Goal: Task Accomplishment & Management: Manage account settings

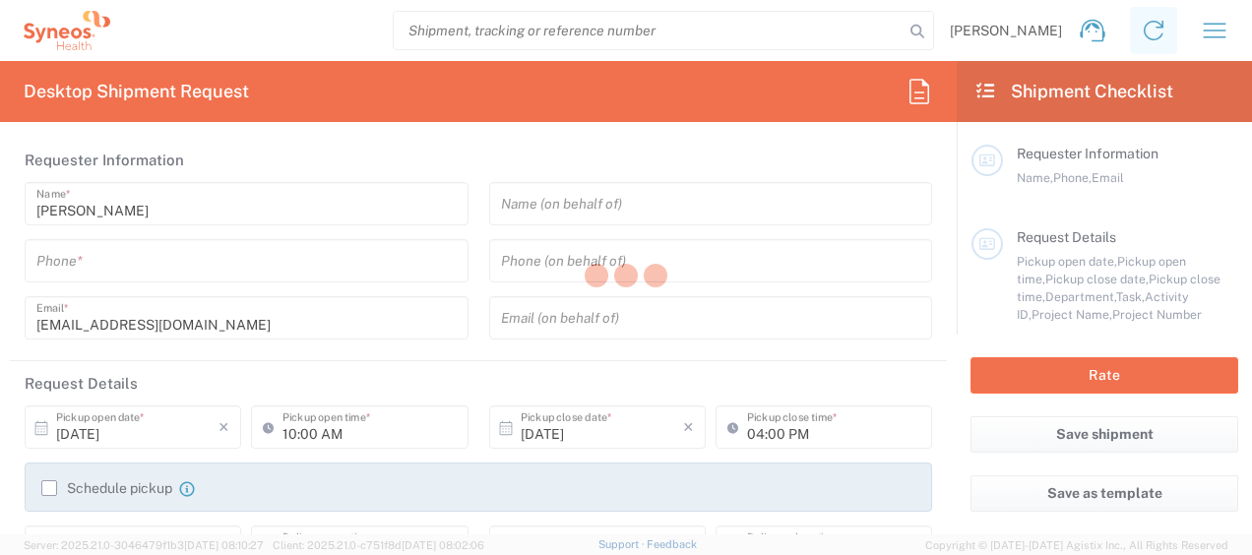
type input "6012"
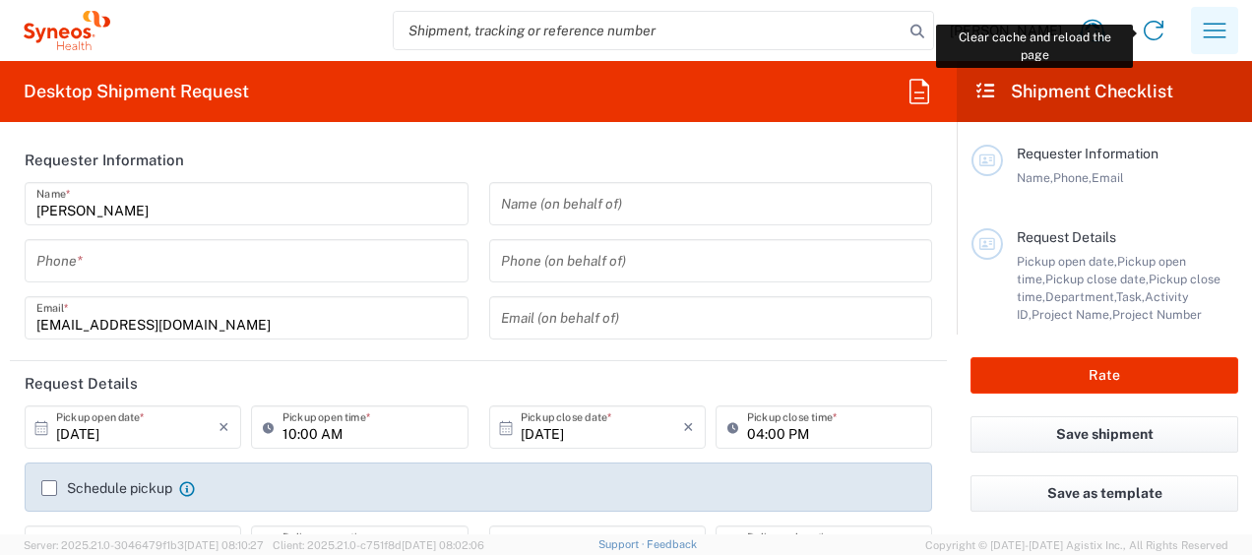
type input "France"
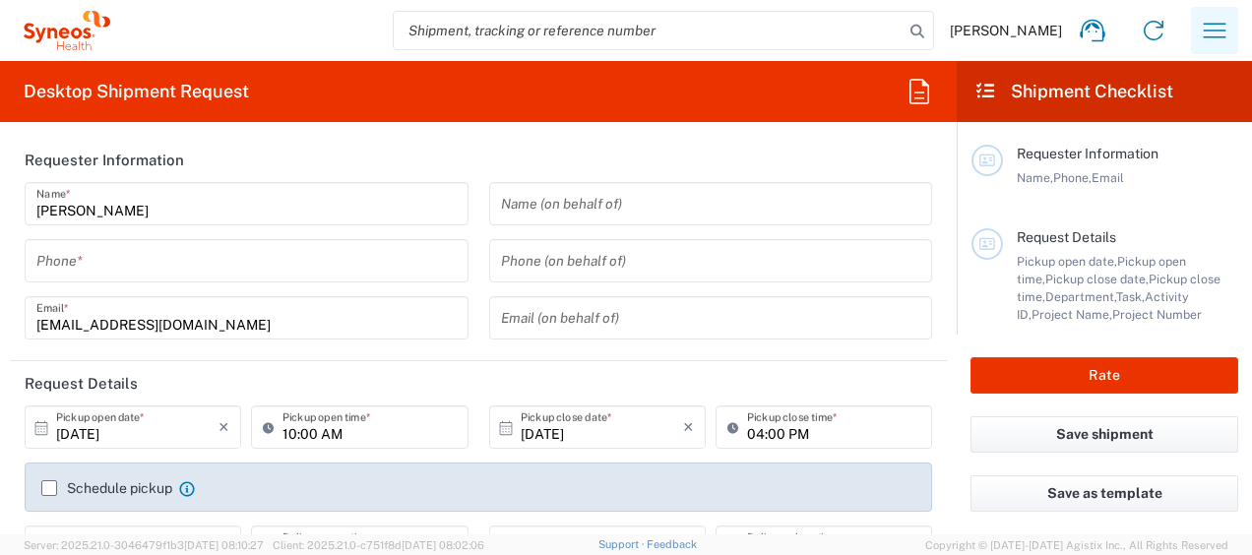
click at [1220, 30] on icon "button" at bounding box center [1214, 30] width 31 height 31
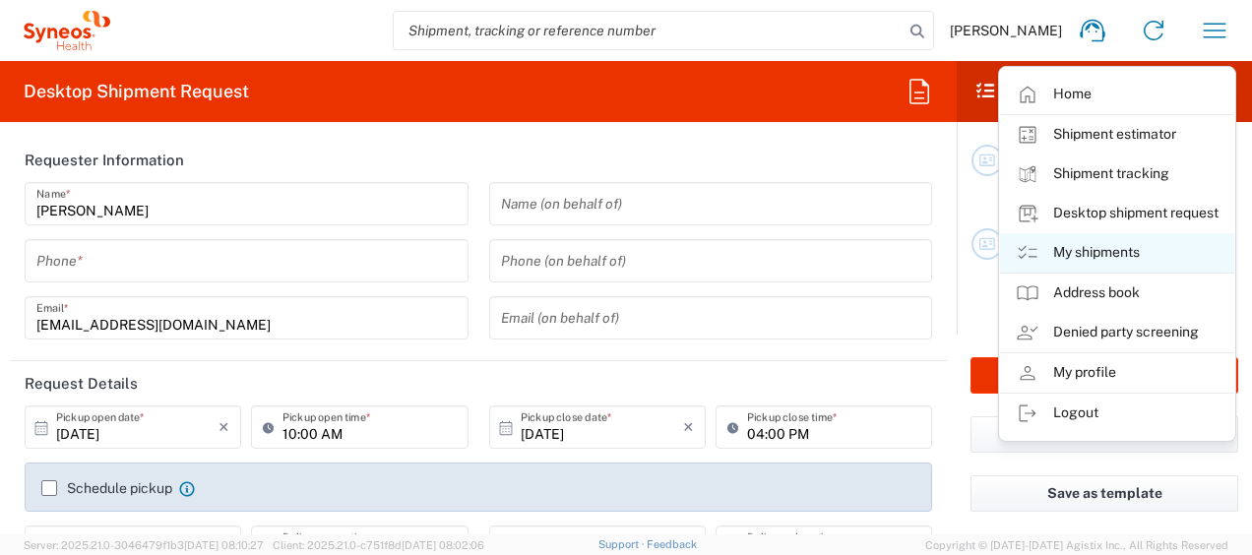
type input "Syneos Hlth Commercial FR SARL"
click at [1104, 252] on link "My shipments" at bounding box center [1117, 252] width 234 height 39
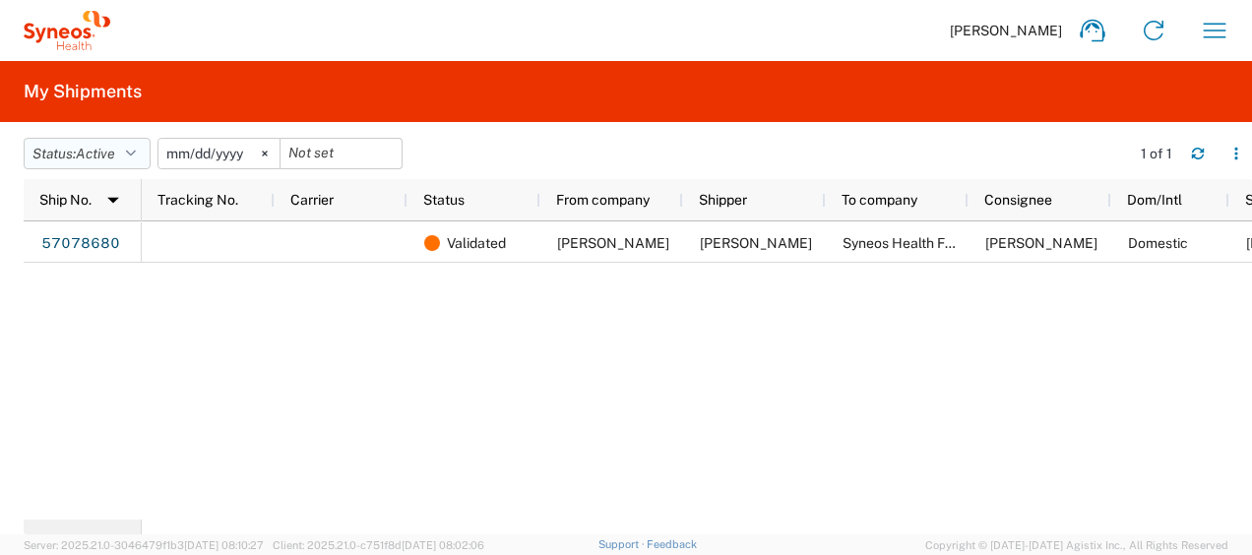
click at [145, 145] on button "Status: Active" at bounding box center [87, 153] width 127 height 31
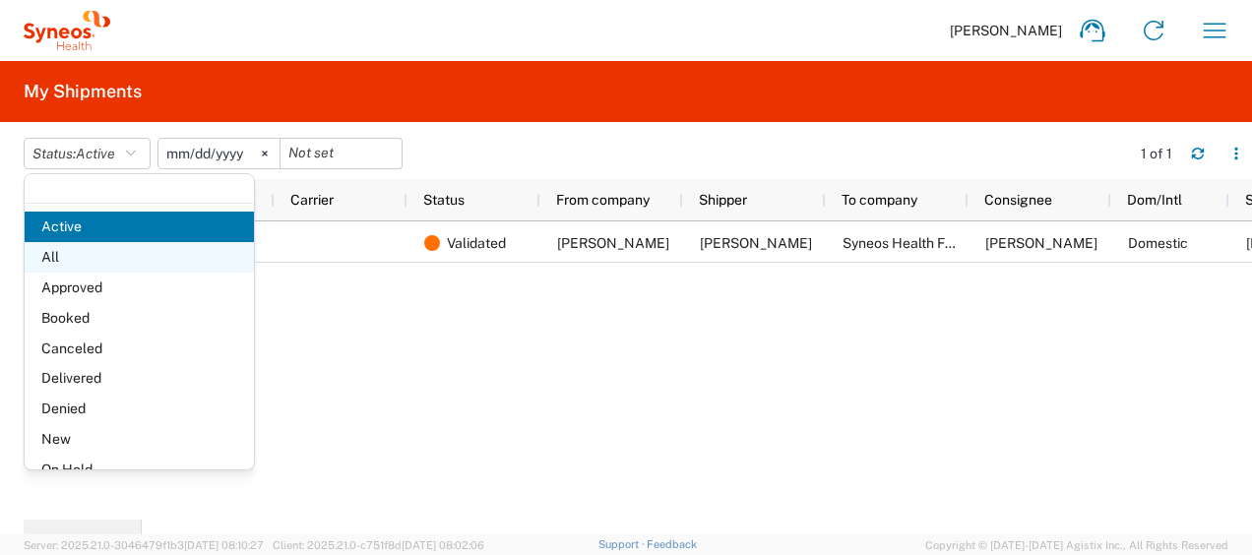
click at [77, 263] on span "All" at bounding box center [139, 257] width 229 height 31
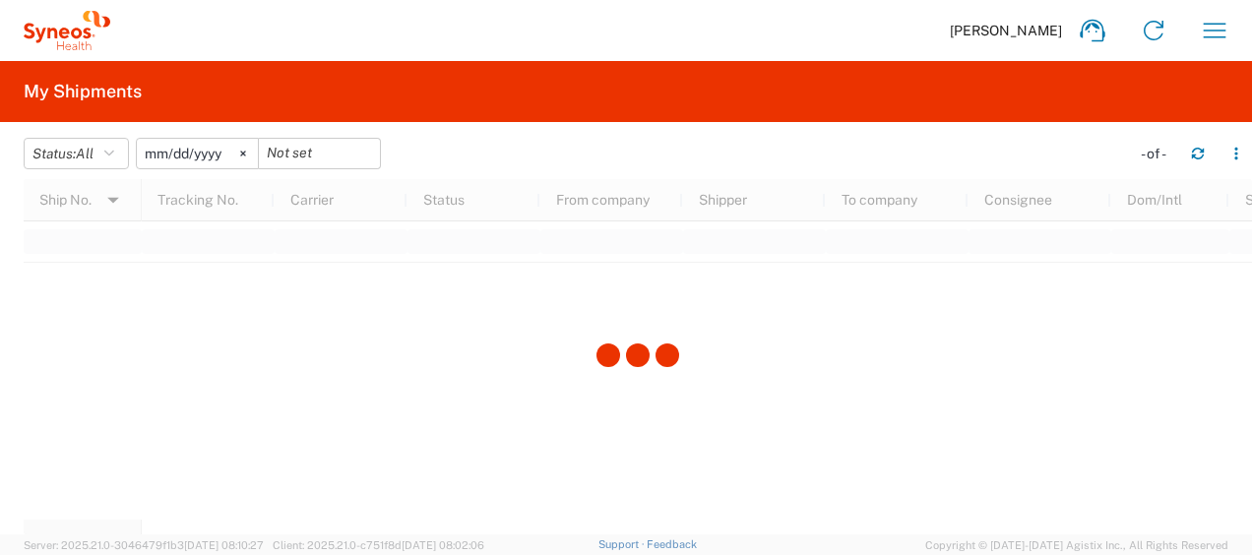
click at [213, 152] on input "2025-06-13" at bounding box center [197, 154] width 121 height 30
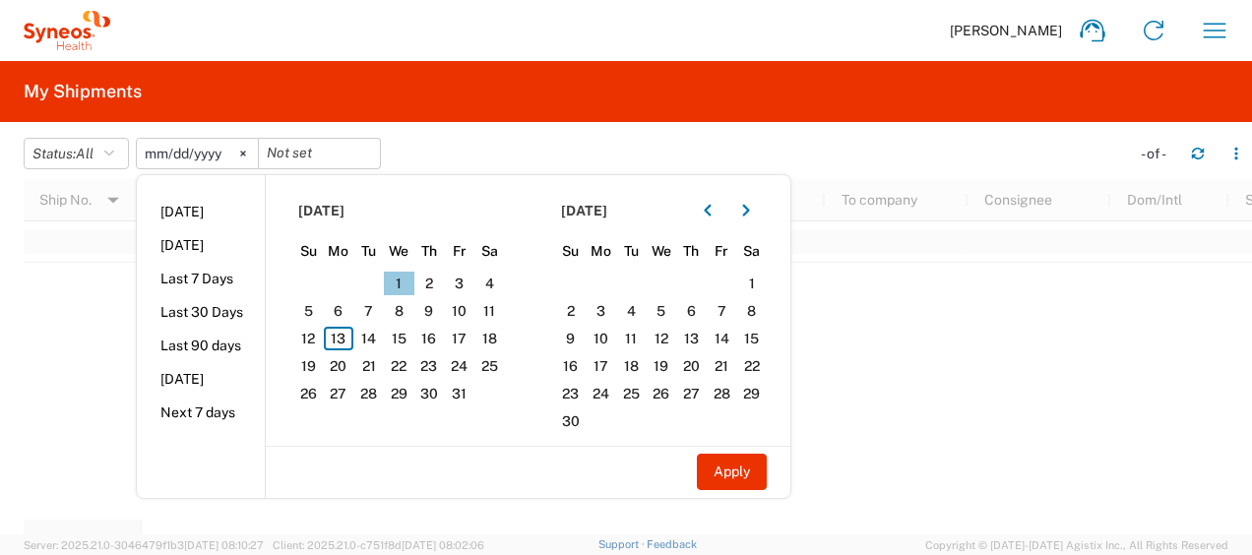
click at [409, 282] on span "1" at bounding box center [399, 284] width 31 height 24
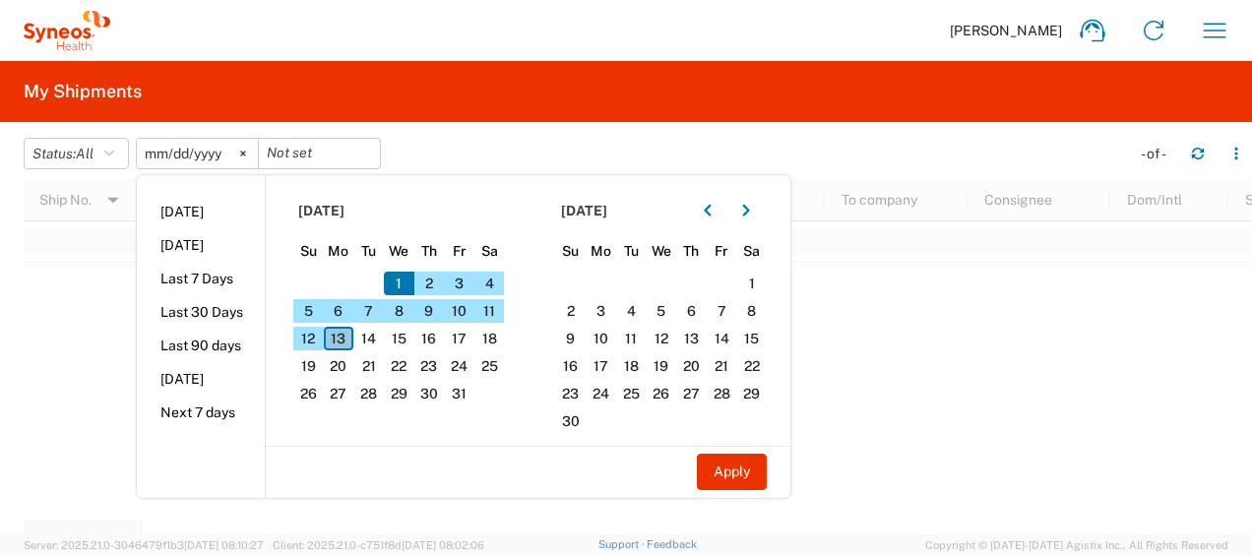
click at [346, 338] on span "13" at bounding box center [339, 339] width 31 height 24
click at [750, 472] on button "Apply" at bounding box center [732, 472] width 70 height 36
type input "2025-10-01"
type input "2025-10-13"
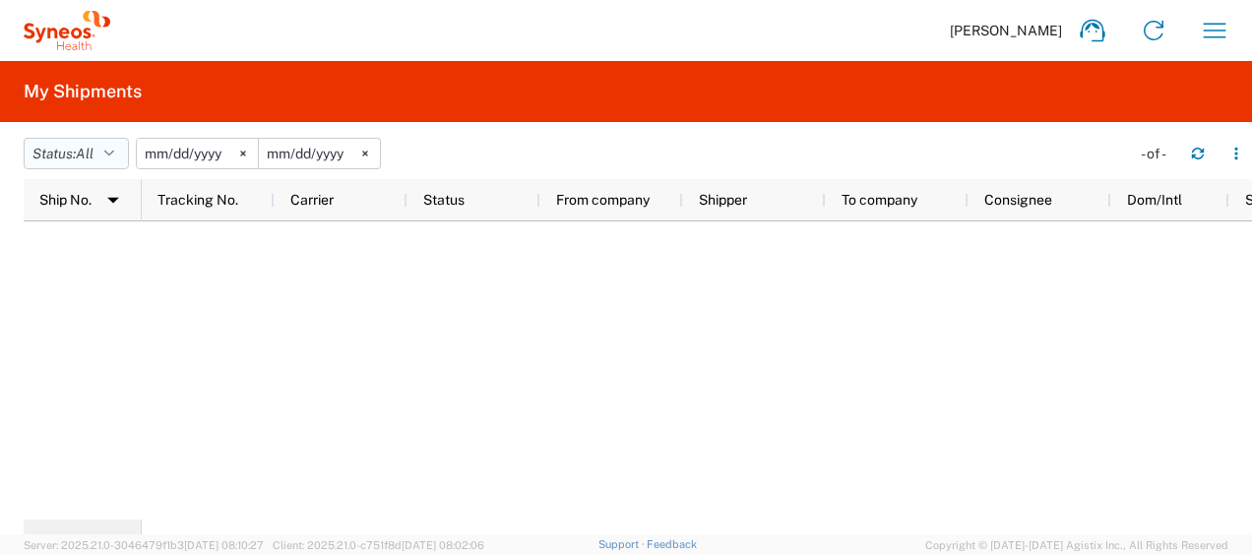
click at [112, 144] on button "Status: All" at bounding box center [76, 153] width 105 height 31
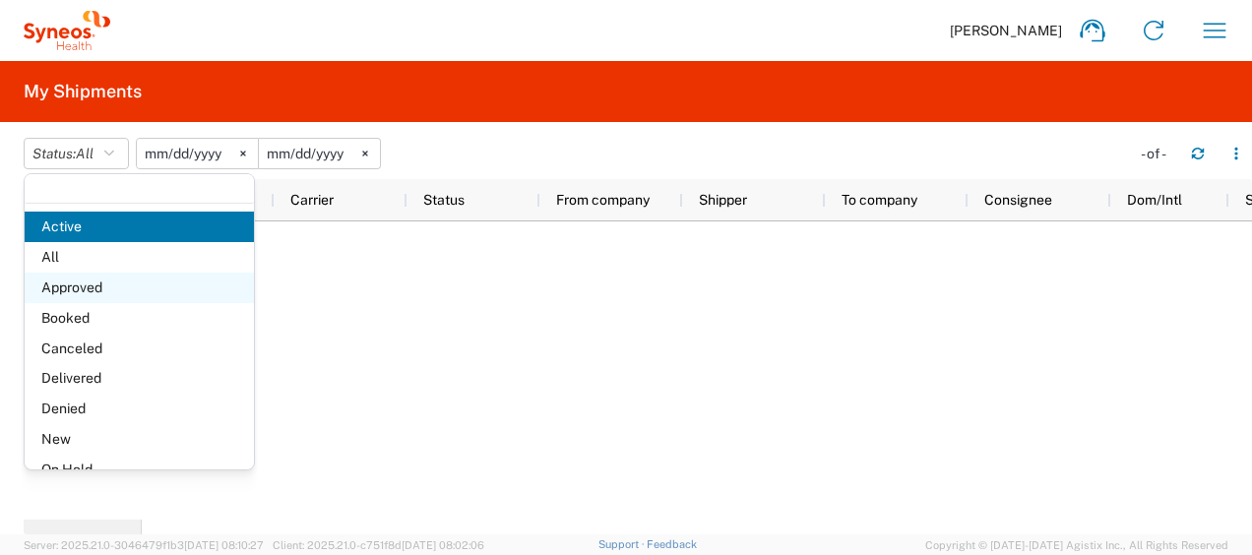
click at [96, 291] on span "Approved" at bounding box center [139, 288] width 229 height 31
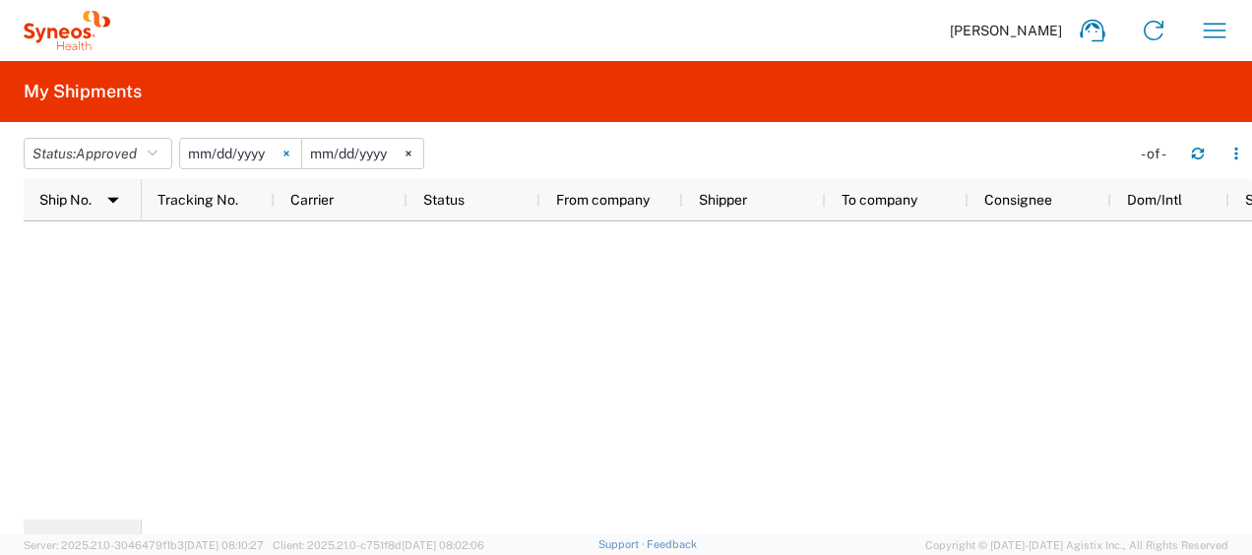
click at [287, 153] on icon at bounding box center [285, 154] width 5 height 5
click at [418, 154] on svg-icon at bounding box center [409, 154] width 30 height 30
click at [148, 147] on button "Status: Approved" at bounding box center [98, 153] width 149 height 31
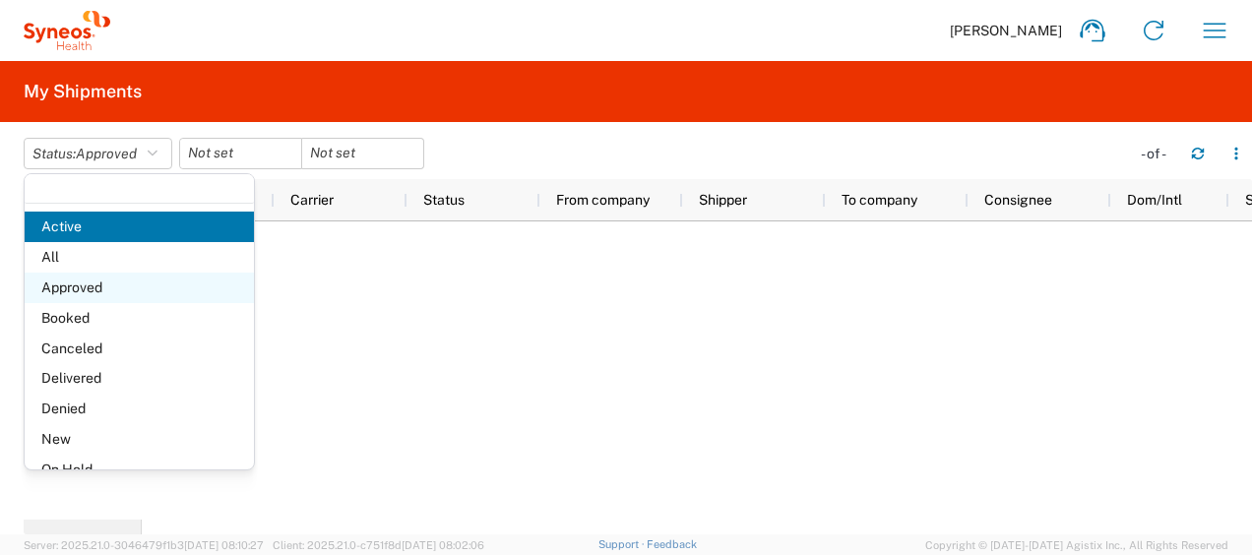
click at [87, 283] on span "Approved" at bounding box center [139, 288] width 229 height 31
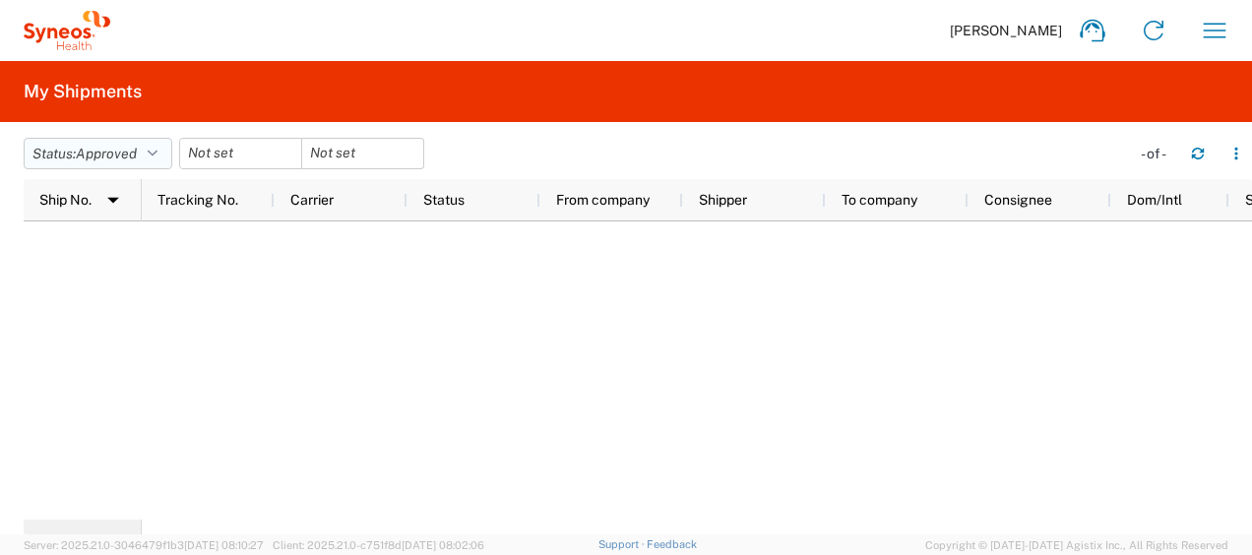
click at [125, 146] on span "Approved" at bounding box center [106, 154] width 61 height 16
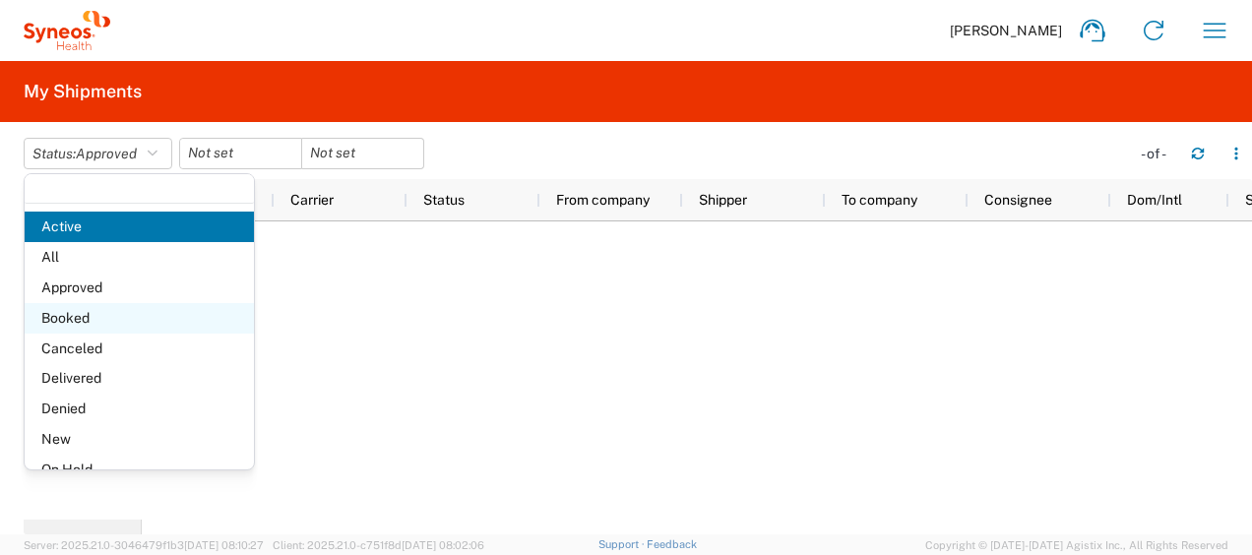
click at [100, 313] on span "Booked" at bounding box center [139, 318] width 229 height 31
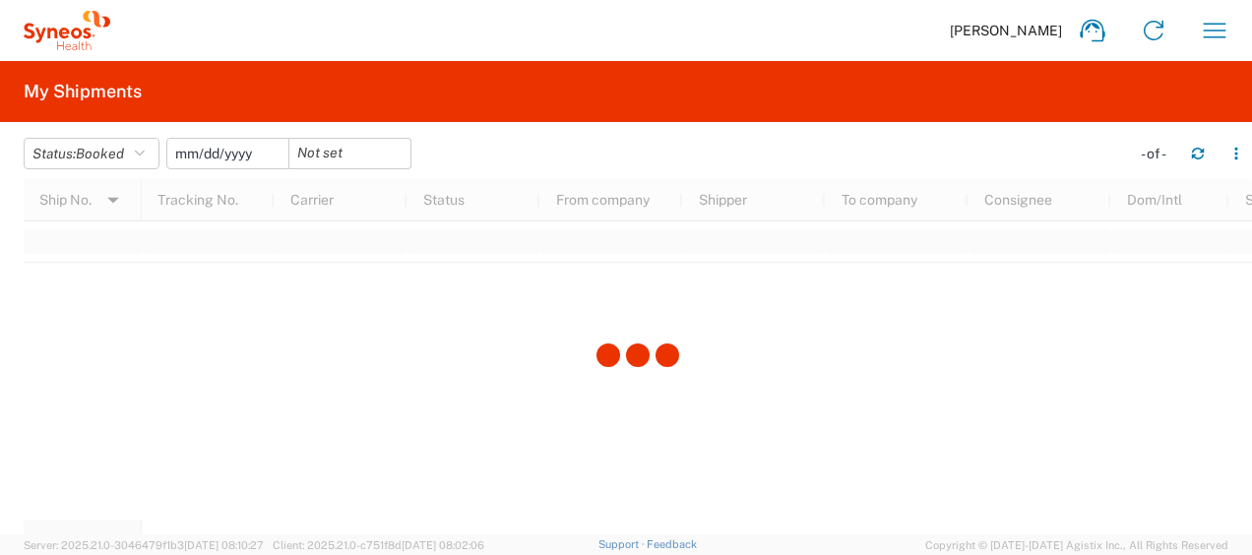
click at [232, 150] on input "date" at bounding box center [227, 154] width 121 height 30
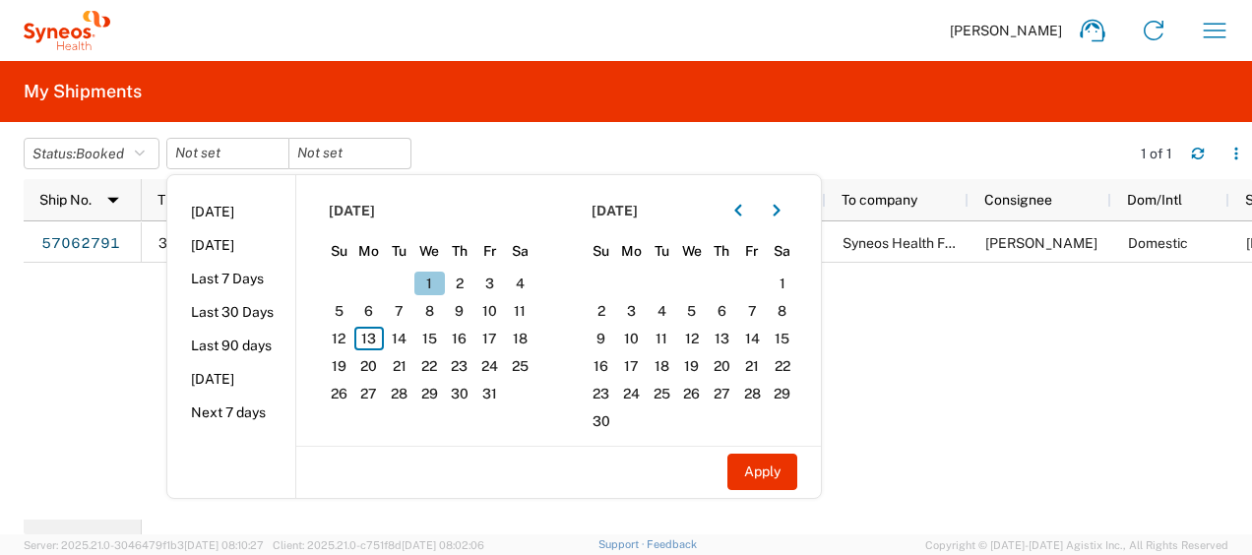
click at [433, 280] on span "1" at bounding box center [429, 284] width 31 height 24
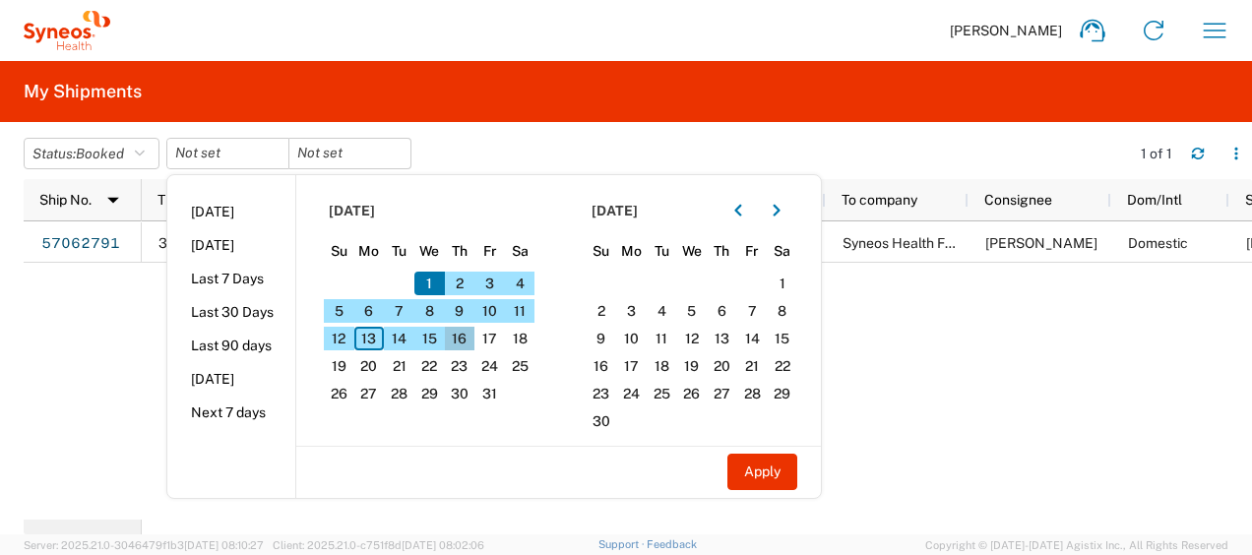
click at [461, 336] on span "16" at bounding box center [460, 339] width 31 height 24
click at [764, 469] on button "Apply" at bounding box center [762, 472] width 70 height 36
type input "2025-10-01"
type input "2025-10-16"
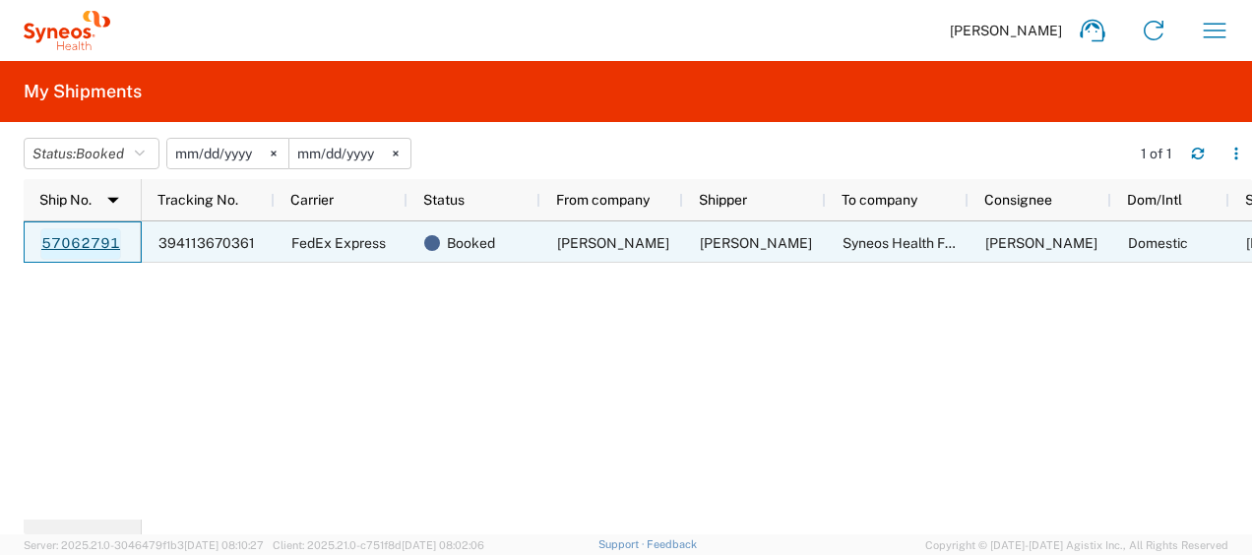
click at [107, 244] on link "57062791" at bounding box center [80, 243] width 81 height 31
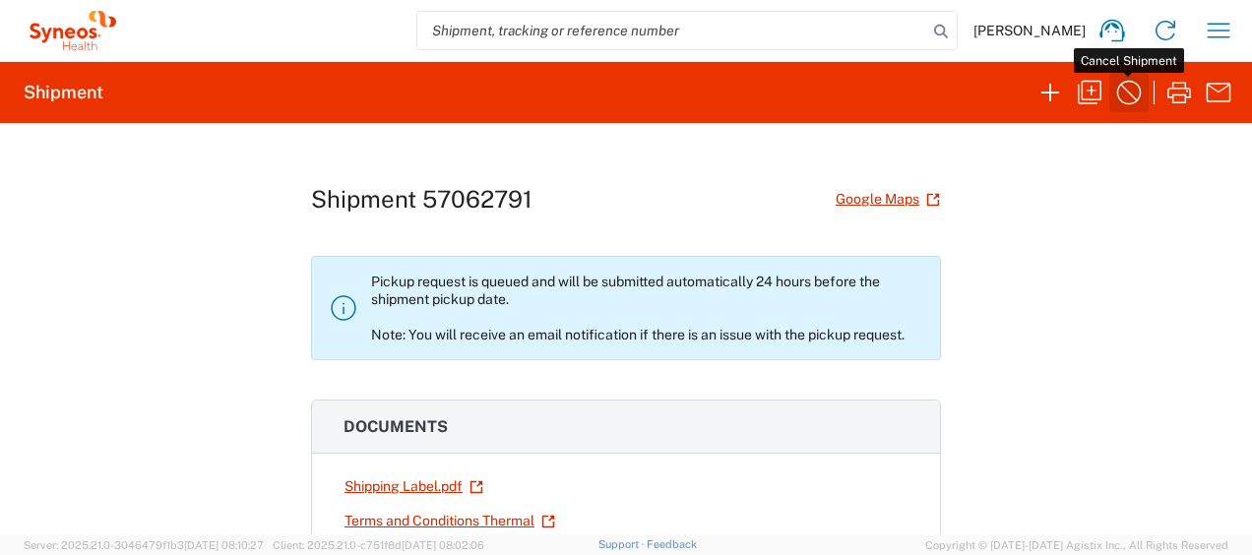
click at [1127, 85] on icon "button" at bounding box center [1128, 92] width 31 height 31
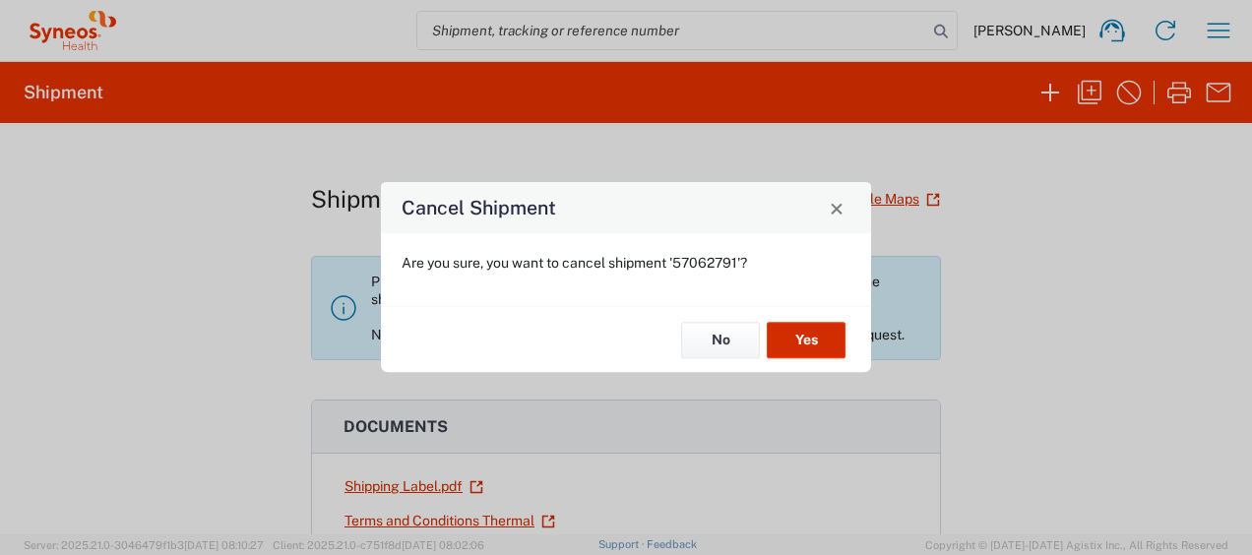
click at [806, 339] on button "Yes" at bounding box center [806, 340] width 79 height 36
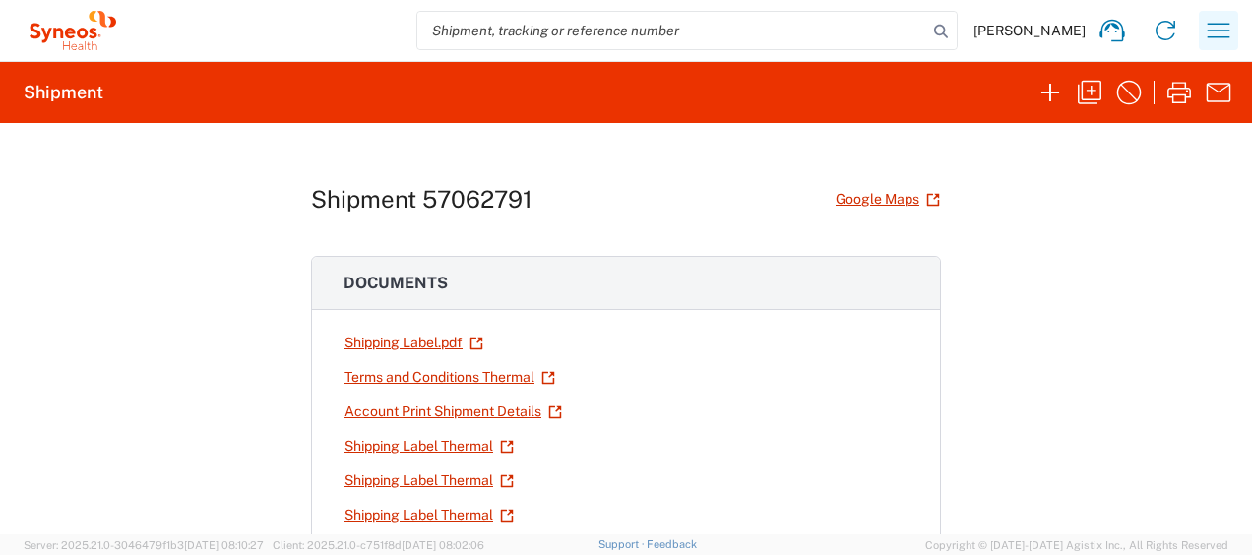
click at [1211, 17] on icon "button" at bounding box center [1218, 30] width 31 height 31
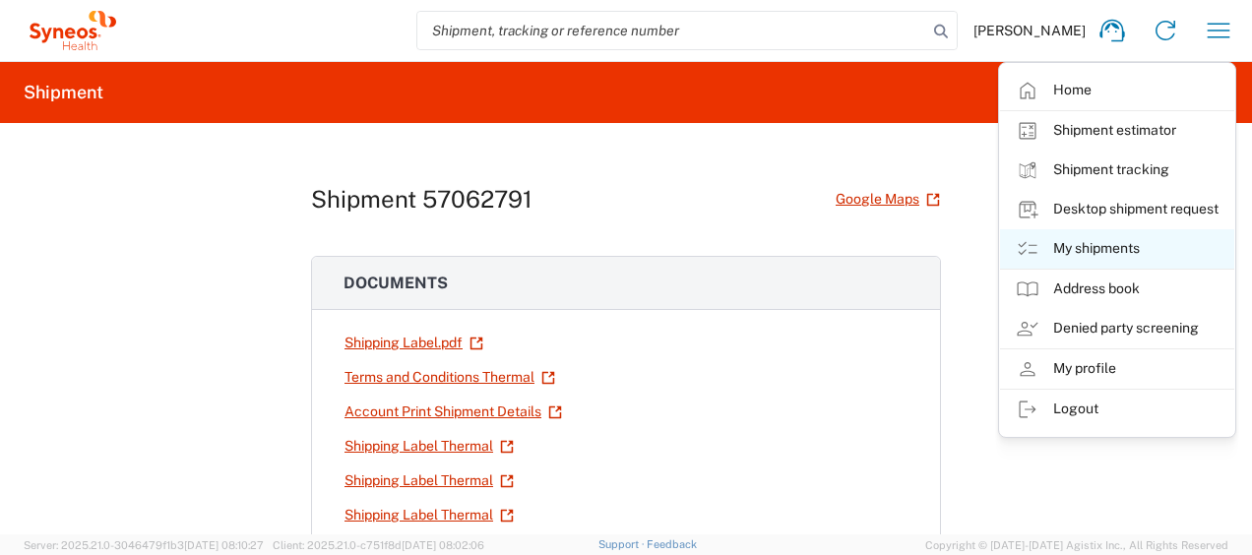
click at [1085, 240] on link "My shipments" at bounding box center [1117, 248] width 234 height 39
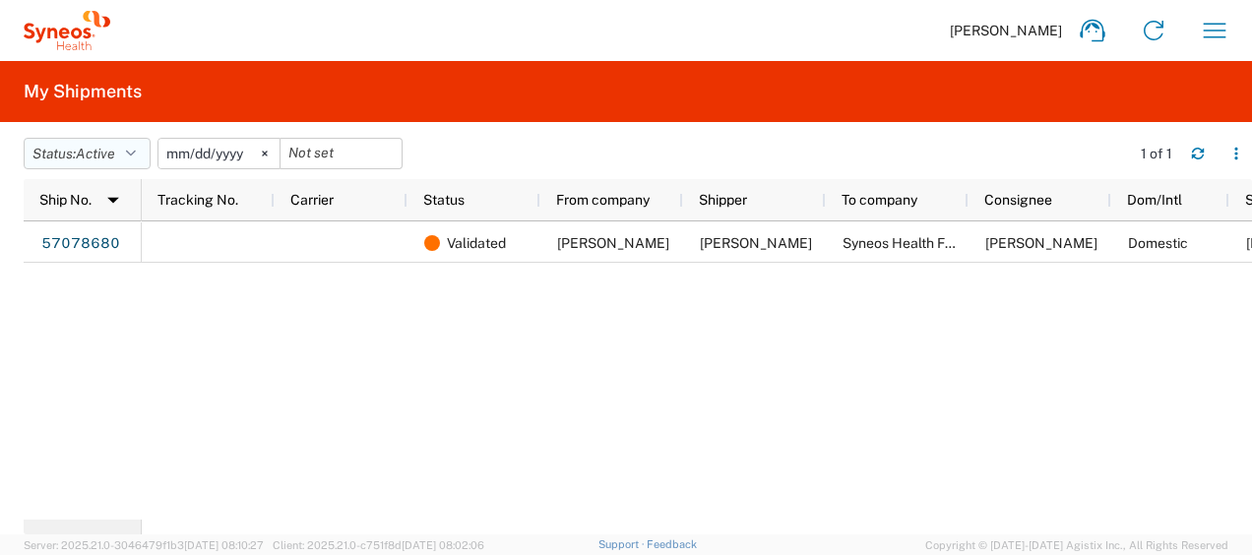
click at [110, 159] on span "Active" at bounding box center [95, 154] width 39 height 16
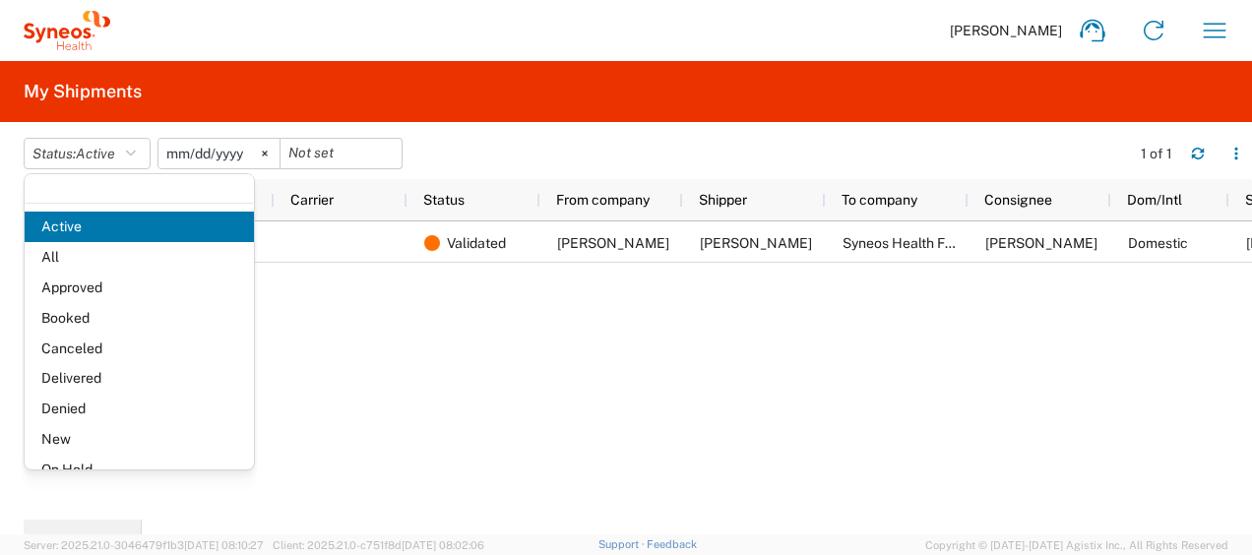
click at [388, 347] on div "Validated Didier Barbanneau Didier Barbanneau Syneos Health France SARL Leroy D…" at bounding box center [697, 370] width 1110 height 298
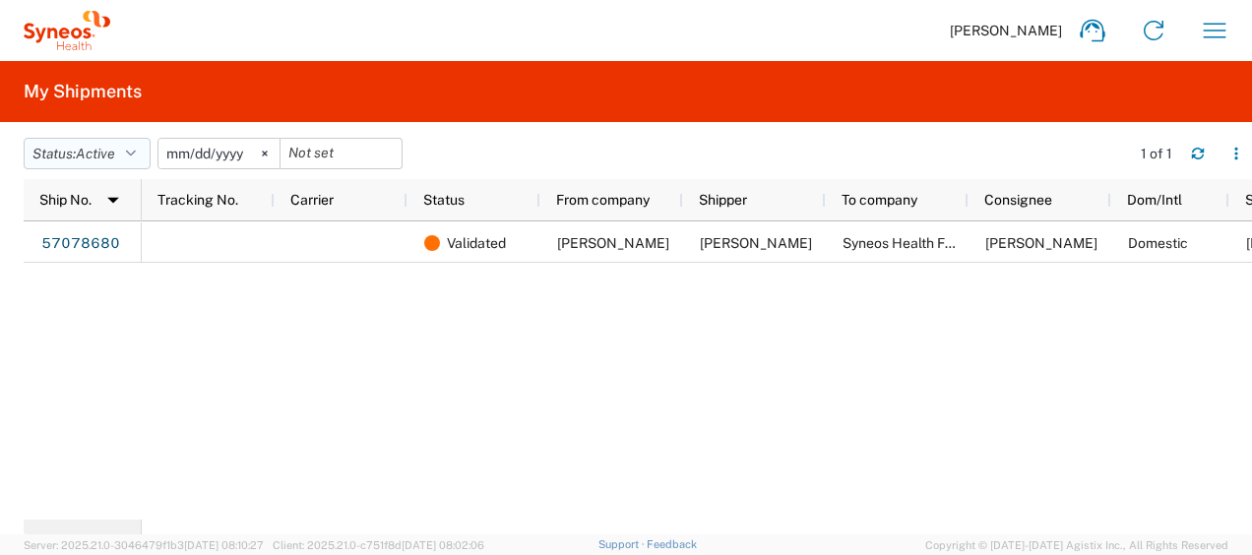
click at [57, 148] on button "Status: Active" at bounding box center [87, 153] width 127 height 31
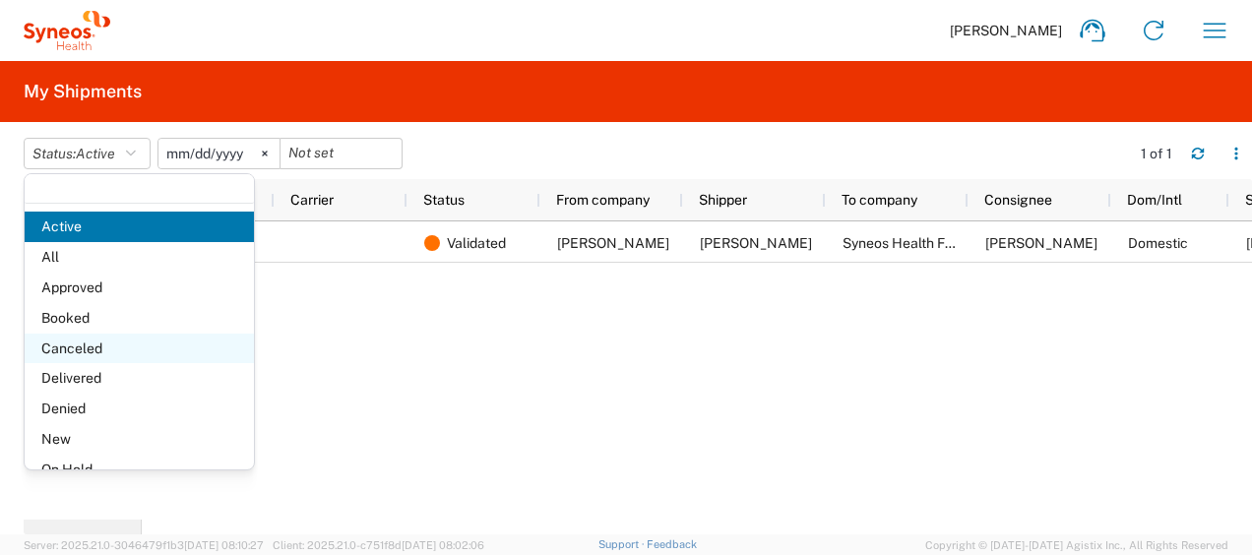
click at [100, 343] on span "Canceled" at bounding box center [139, 349] width 229 height 31
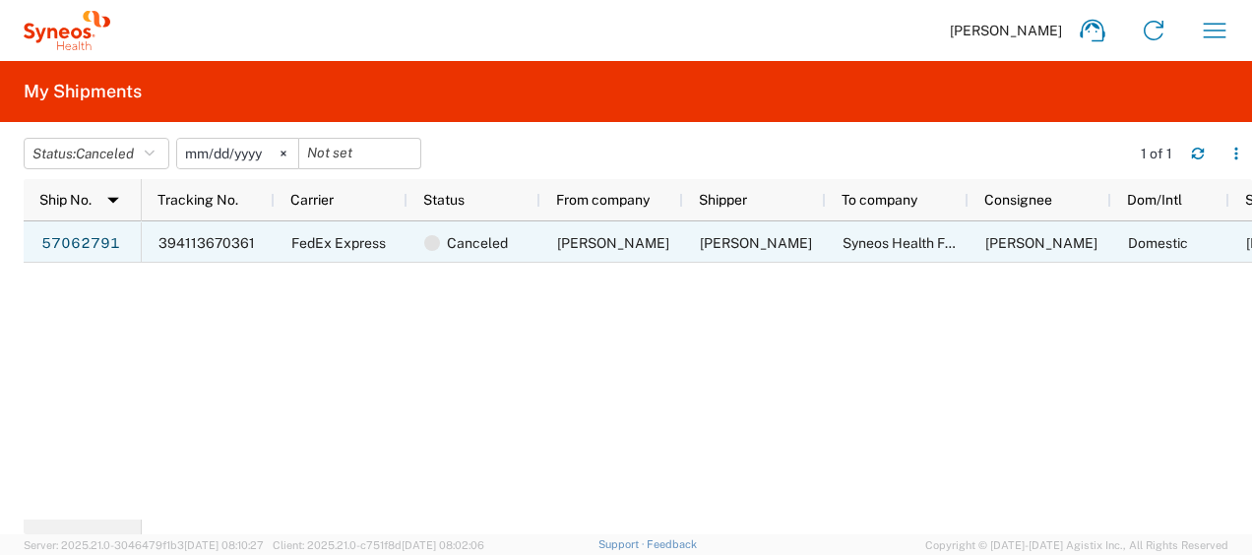
click at [592, 236] on span "Didier Barbanneau" at bounding box center [613, 243] width 112 height 16
click at [85, 238] on link "57062791" at bounding box center [80, 243] width 81 height 31
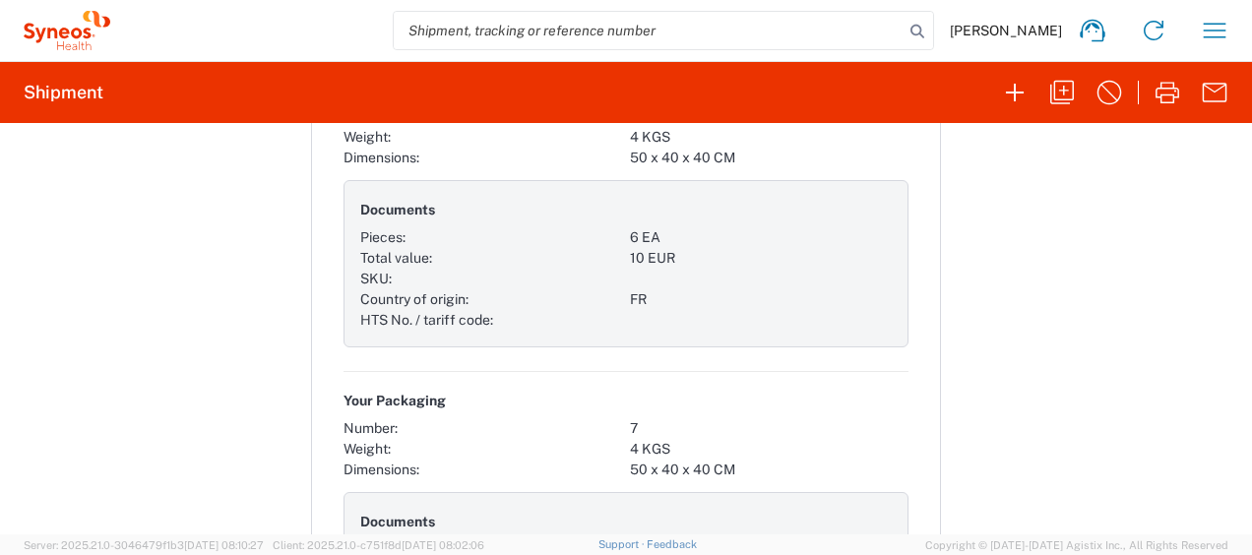
scroll to position [6594, 0]
